Goal: Download file/media

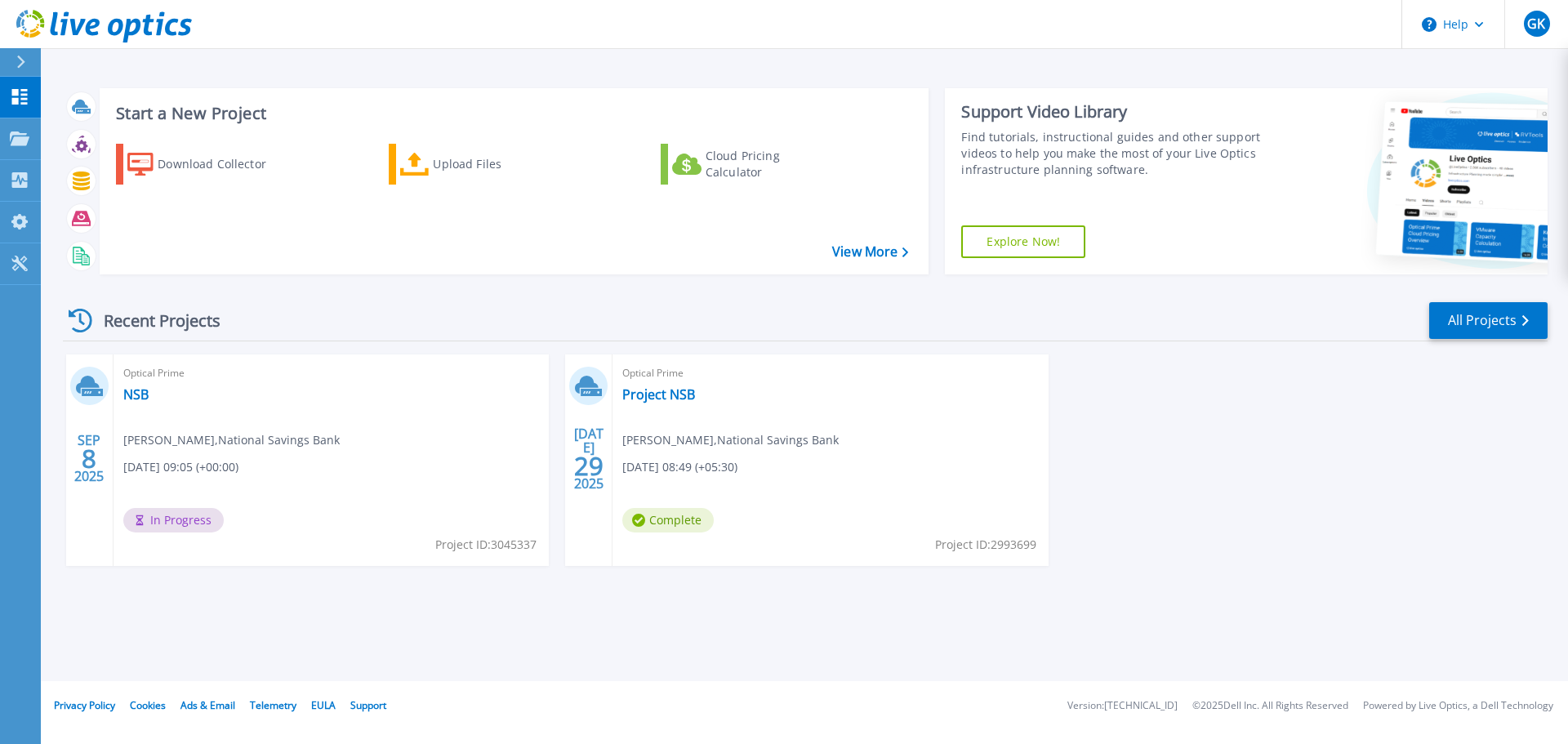
click at [609, 151] on div "Download Collector Upload Files Cloud Pricing Calculator" at bounding box center [512, 199] width 818 height 136
